Goal: Transaction & Acquisition: Purchase product/service

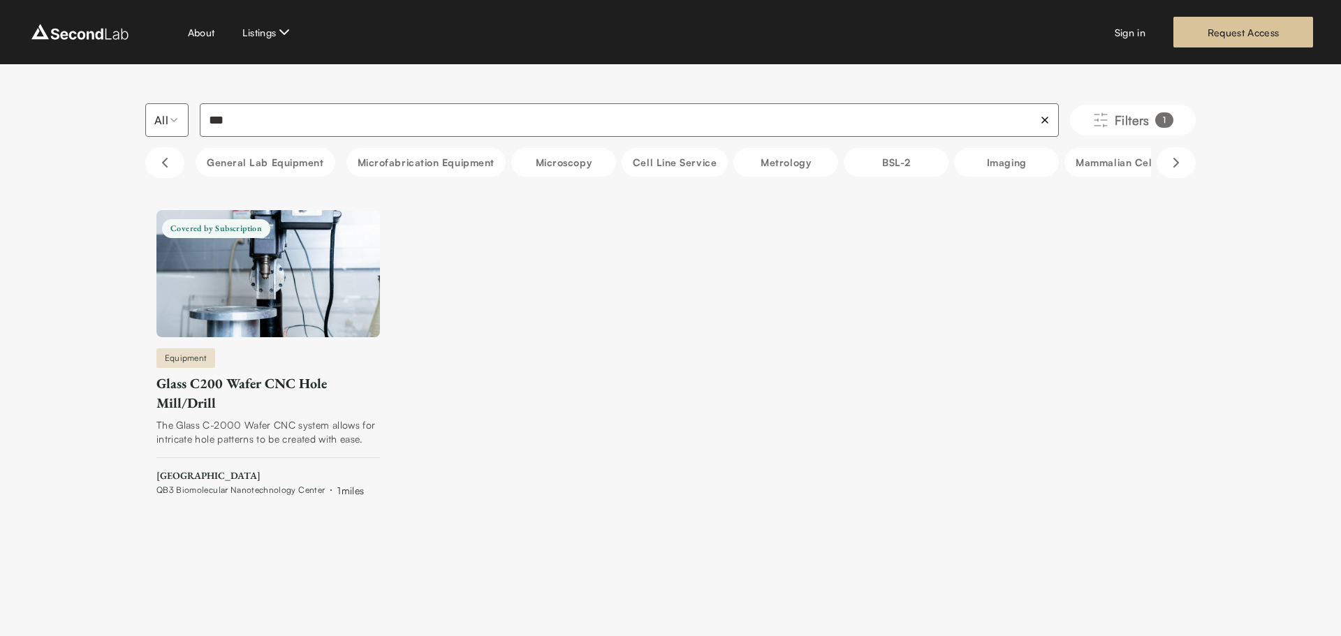
click at [326, 340] on link "Covered by Subscription Equipment Glass C200 Wafer CNC Hole Mill/Drill The Glas…" at bounding box center [268, 354] width 224 height 288
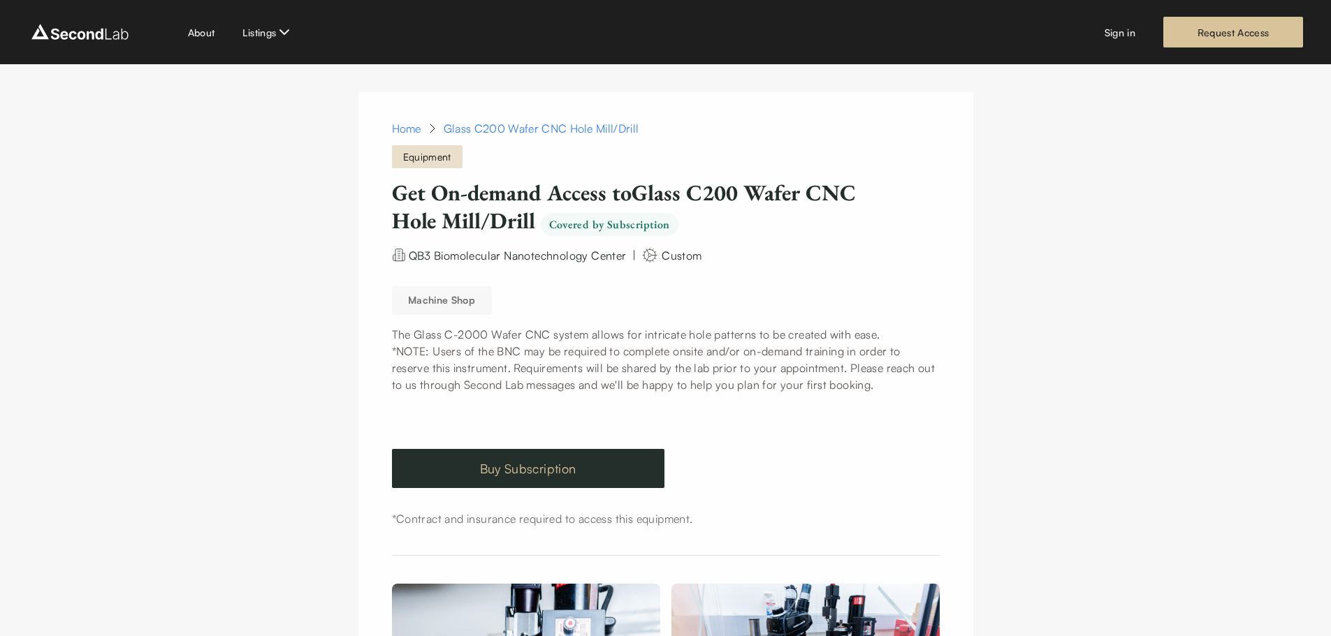
click at [559, 454] on link "Buy Subscription" at bounding box center [528, 468] width 272 height 39
